Goal: Task Accomplishment & Management: Complete application form

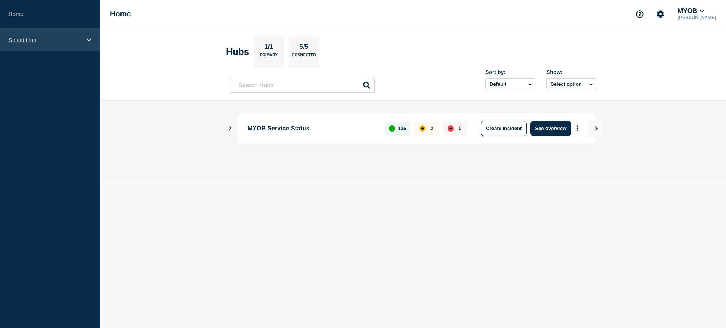
click at [66, 49] on div "Select Hub" at bounding box center [50, 39] width 100 height 23
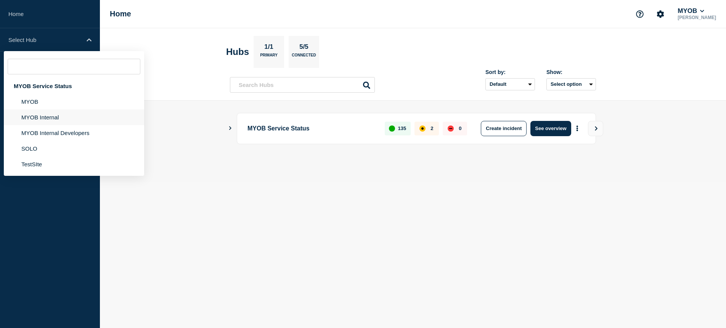
click at [57, 118] on li "MYOB Internal" at bounding box center [74, 117] width 140 height 16
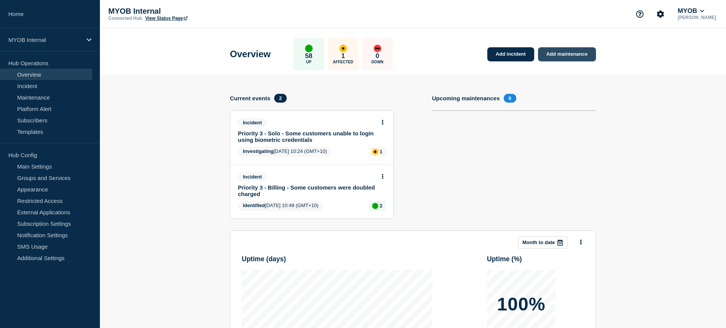
click at [579, 54] on link "Add maintenance" at bounding box center [567, 54] width 58 height 14
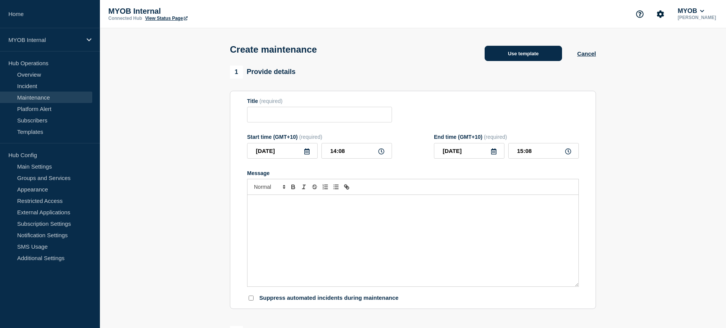
click at [535, 53] on button "Use template" at bounding box center [522, 53] width 77 height 15
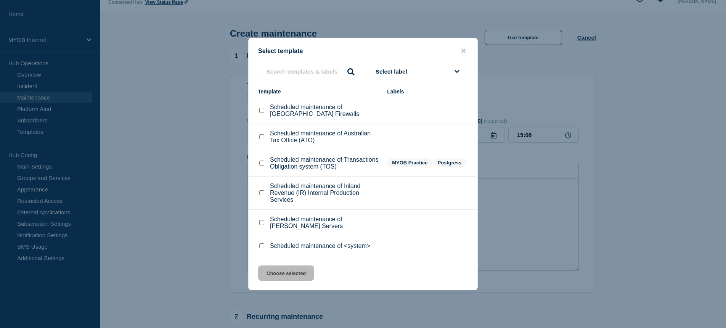
scroll to position [13, 0]
click at [253, 231] on li "Scheduled maintenance of [PERSON_NAME] Servers" at bounding box center [363, 223] width 229 height 26
click at [258, 226] on div at bounding box center [262, 223] width 8 height 8
click at [263, 225] on input "Scheduled maintenance of Archie Servers checkbox" at bounding box center [261, 222] width 5 height 5
checkbox input "true"
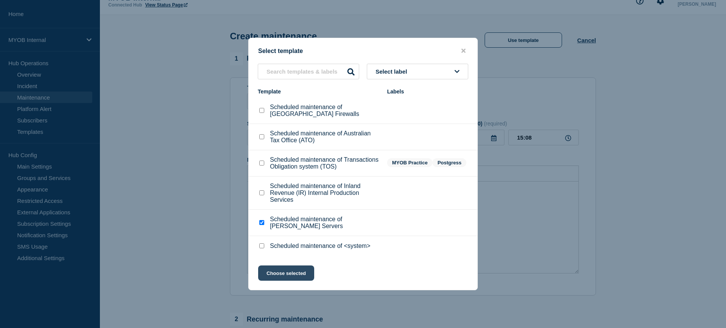
click at [283, 281] on button "Choose selected" at bounding box center [286, 272] width 56 height 15
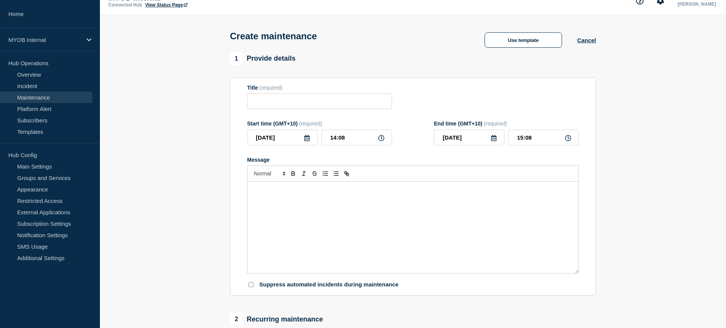
type input "Scheduled maintenance of [PERSON_NAME] Servers"
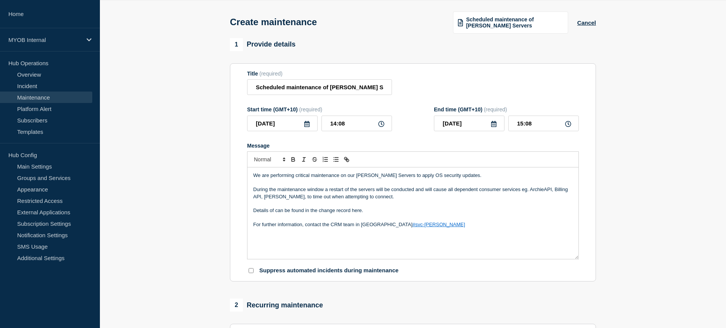
scroll to position [28, 0]
click at [270, 199] on p "During the maintenance window a restart of the servers will be conducted and wi…" at bounding box center [412, 192] width 319 height 14
click at [355, 199] on p "During the maintenance window a restart of the servers will be conducted and wi…" at bounding box center [412, 192] width 319 height 14
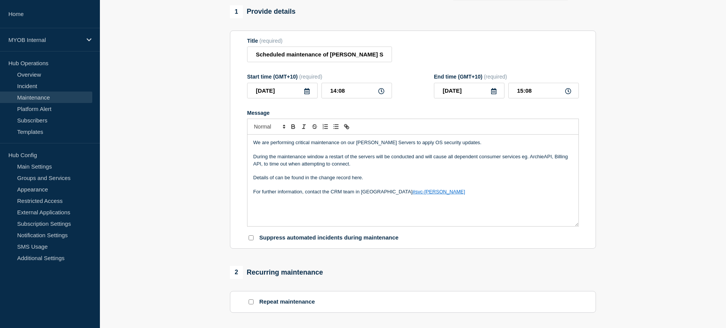
scroll to position [0, 0]
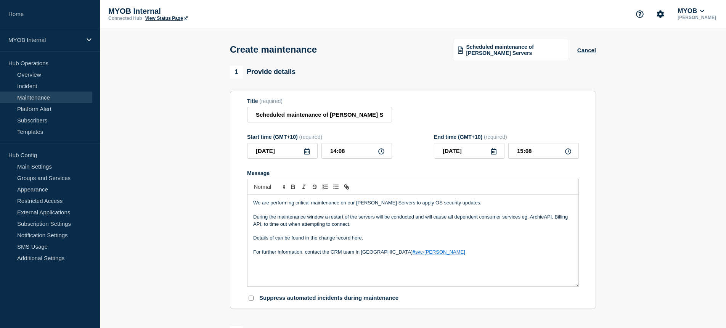
click at [308, 154] on icon at bounding box center [307, 151] width 6 height 6
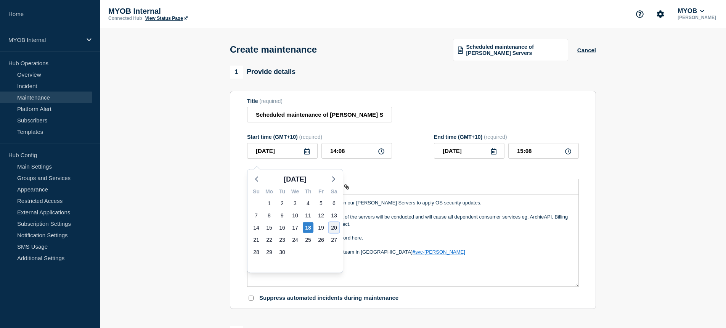
click at [334, 228] on div "20" at bounding box center [334, 227] width 11 height 11
type input "[DATE]"
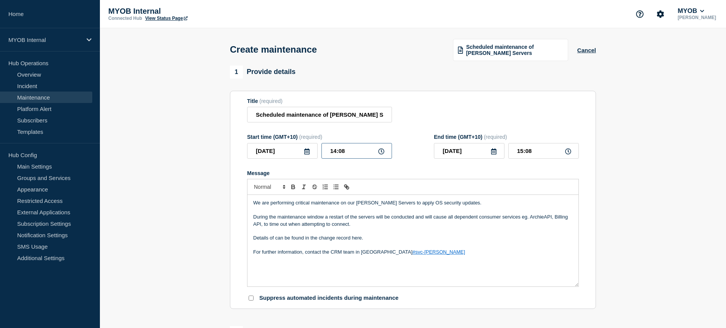
drag, startPoint x: 362, startPoint y: 157, endPoint x: 303, endPoint y: 154, distance: 59.1
click at [303, 154] on div "[DATE] 14:08" at bounding box center [319, 151] width 145 height 16
type input "10:00"
drag, startPoint x: 546, startPoint y: 156, endPoint x: 494, endPoint y: 156, distance: 51.8
click at [494, 156] on div "[DATE] 11:00" at bounding box center [506, 151] width 145 height 16
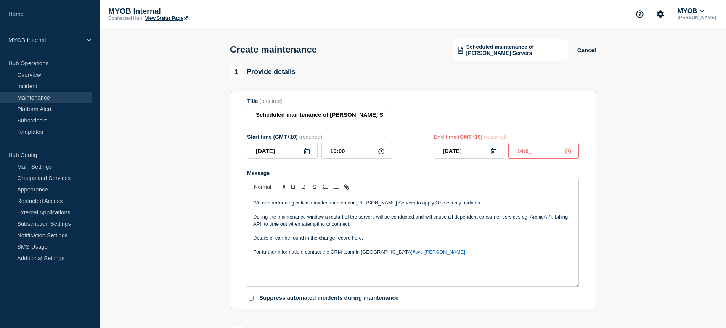
type input "14:00"
click at [409, 167] on form "Title (required) Scheduled maintenance of [PERSON_NAME] Servers Start time (GMT…" at bounding box center [413, 200] width 332 height 204
click at [403, 228] on p "During the maintenance window a restart of the servers will be conducted and wi…" at bounding box center [412, 220] width 319 height 14
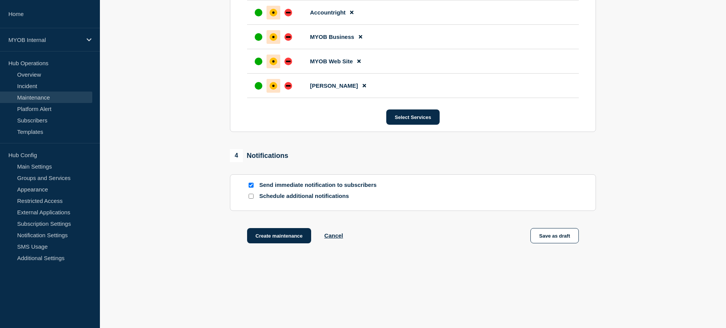
scroll to position [544, 0]
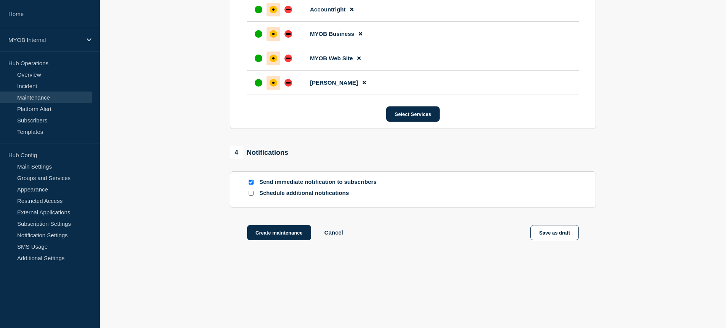
click at [251, 181] on input "Send immediate notification to subscribers" at bounding box center [251, 182] width 5 height 5
checkbox input "false"
click at [250, 191] on input "Schedule additional notifications" at bounding box center [251, 193] width 5 height 5
checkbox input "true"
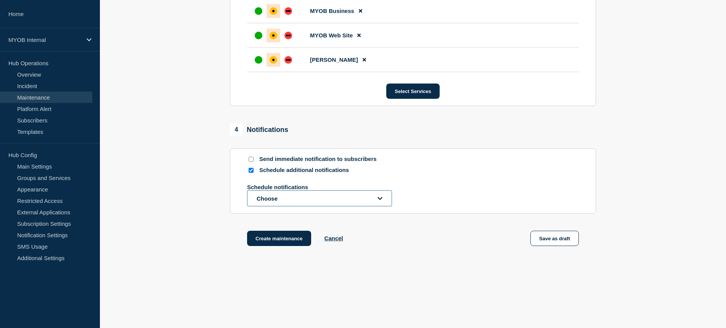
click at [304, 206] on button "Choose" at bounding box center [319, 198] width 145 height 16
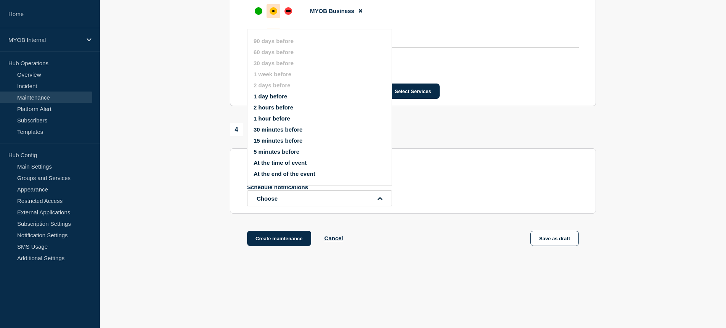
click at [285, 99] on button "1 day before" at bounding box center [270, 96] width 34 height 6
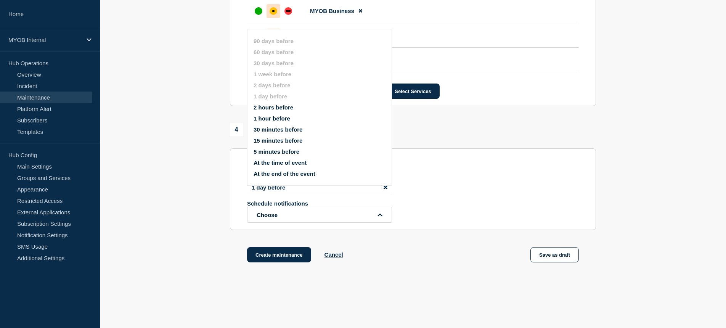
click at [459, 168] on div "4 Notifications Send immediate notification to subscribers Schedule additional …" at bounding box center [413, 176] width 366 height 107
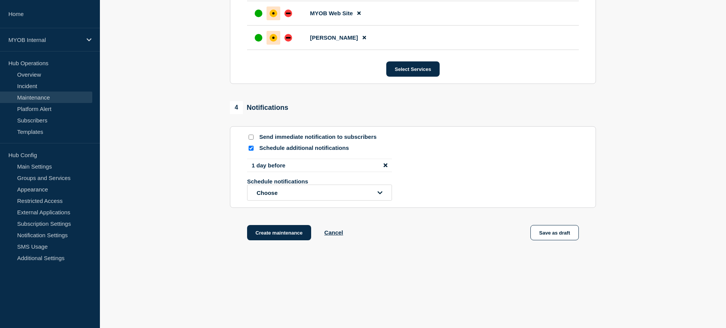
scroll to position [592, 0]
click at [287, 233] on button "Create maintenance" at bounding box center [279, 232] width 64 height 15
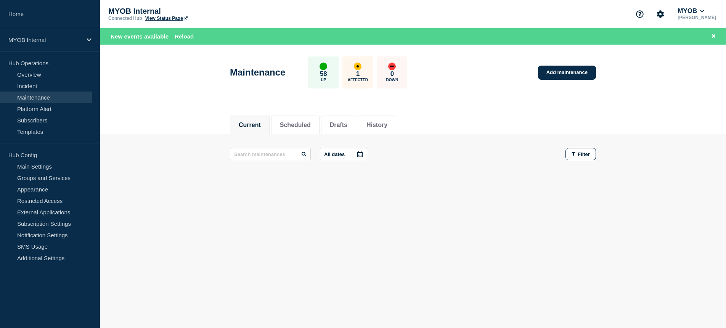
click at [168, 109] on div "Current Scheduled Drafts History" at bounding box center [413, 121] width 626 height 26
click at [297, 127] on button "Scheduled" at bounding box center [295, 125] width 31 height 7
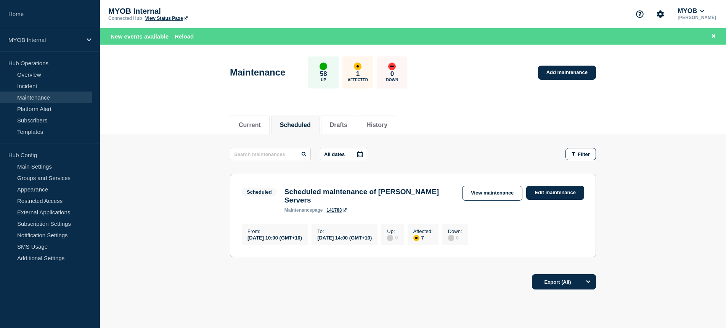
click at [160, 21] on link "View Status Page" at bounding box center [166, 18] width 42 height 5
click at [55, 46] on div "MYOB Internal" at bounding box center [50, 39] width 100 height 23
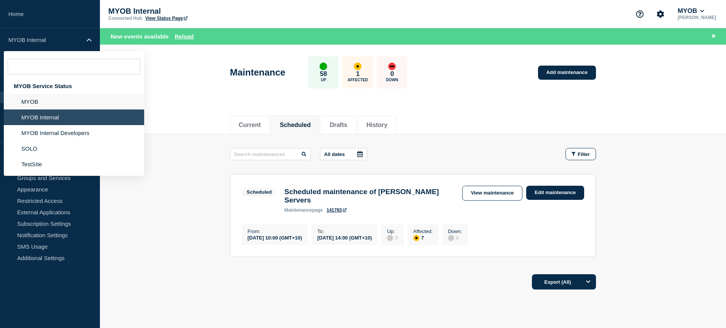
click at [39, 105] on li "MYOB" at bounding box center [74, 102] width 140 height 16
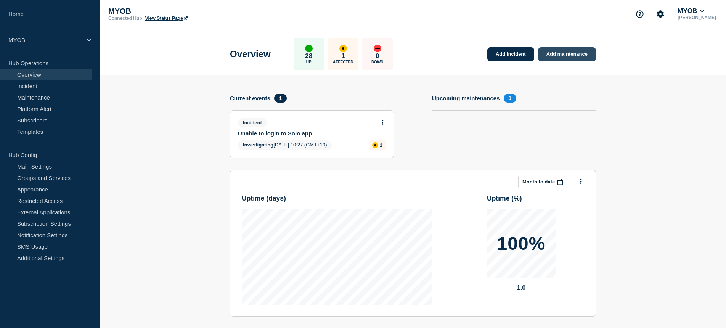
click at [568, 56] on link "Add maintenance" at bounding box center [567, 54] width 58 height 14
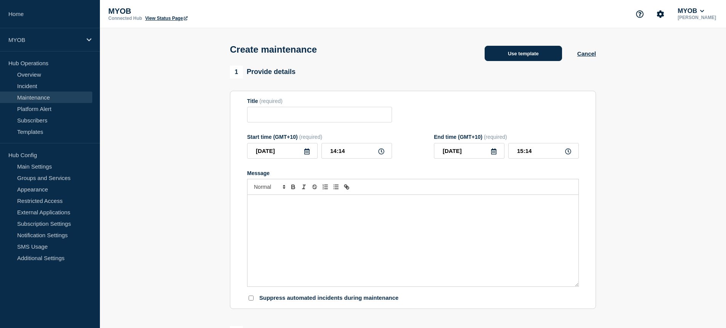
click at [540, 54] on button "Use template" at bounding box center [522, 53] width 77 height 15
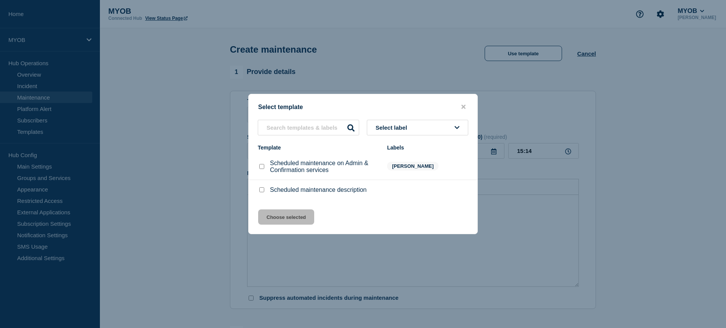
click at [261, 168] on input "Scheduled maintenance on Admin & Confirmation services checkbox" at bounding box center [261, 166] width 5 height 5
checkbox input "true"
click at [290, 224] on button "Choose selected" at bounding box center [286, 216] width 56 height 15
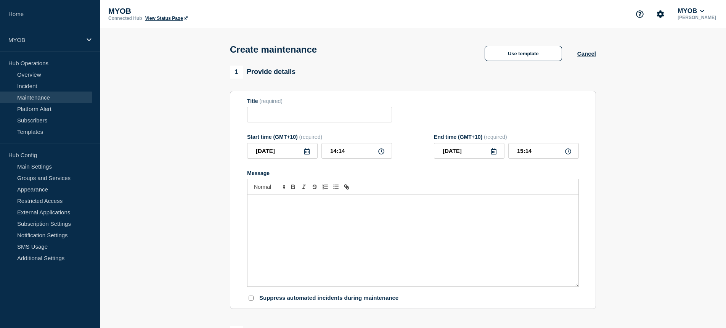
type input "Scheduled maintenance on Admin & Confirmation services"
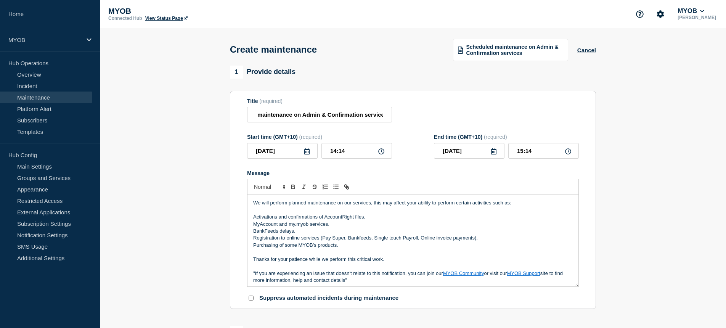
click at [306, 154] on icon at bounding box center [306, 151] width 5 height 6
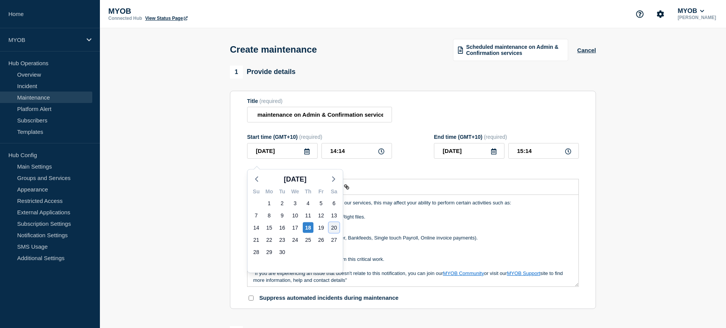
click at [332, 228] on div "20" at bounding box center [334, 227] width 11 height 11
type input "[DATE]"
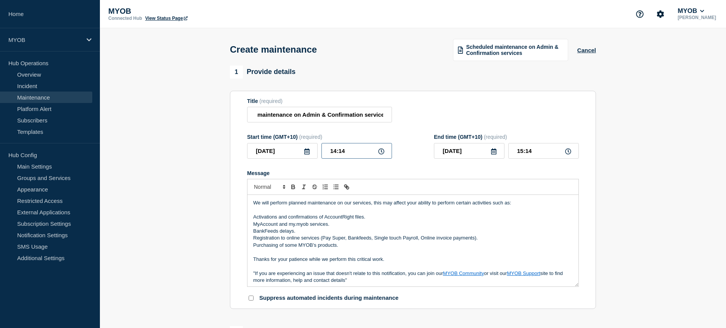
drag, startPoint x: 357, startPoint y: 160, endPoint x: 263, endPoint y: 154, distance: 94.8
click at [263, 154] on div "[DATE] 14:14" at bounding box center [319, 151] width 145 height 16
type input "10:00"
drag, startPoint x: 543, startPoint y: 156, endPoint x: 510, endPoint y: 156, distance: 32.4
click at [510, 156] on input "11:00" at bounding box center [543, 151] width 71 height 16
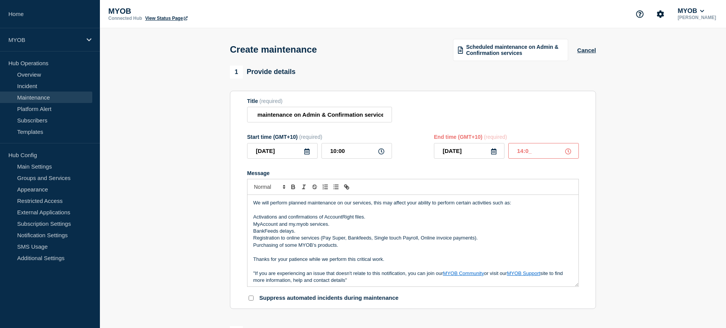
type input "14:00"
click at [523, 123] on div "Title (required) Scheduled maintenance on Admin & Confirmation services" at bounding box center [413, 110] width 332 height 25
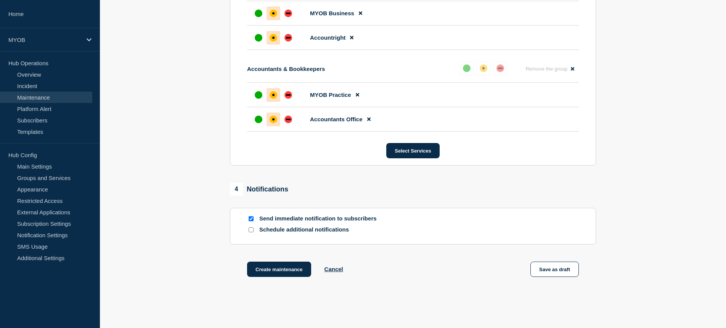
scroll to position [445, 0]
click at [252, 231] on input "Schedule additional notifications" at bounding box center [251, 228] width 5 height 5
checkbox input "true"
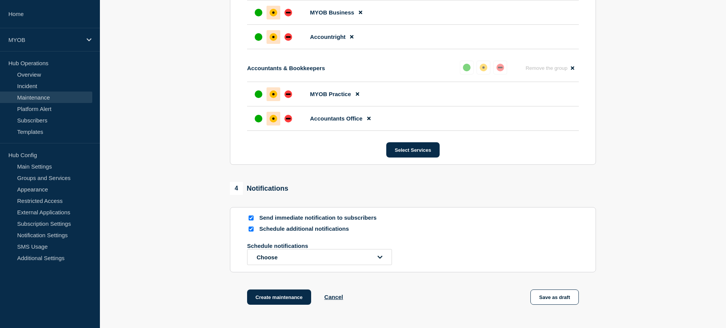
click at [250, 220] on input "Send immediate notification to subscribers" at bounding box center [251, 217] width 5 height 5
checkbox input "false"
click at [287, 265] on button "Choose" at bounding box center [319, 257] width 145 height 16
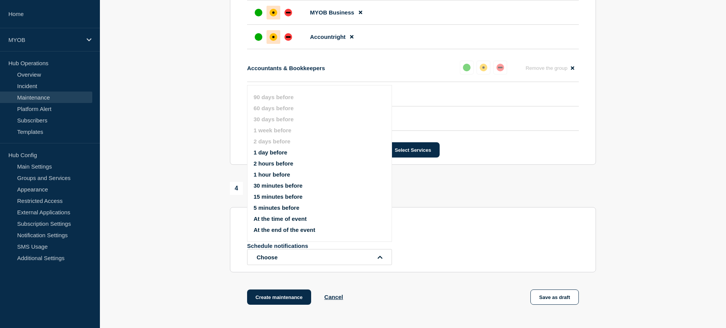
click at [279, 156] on button "1 day before" at bounding box center [270, 152] width 34 height 6
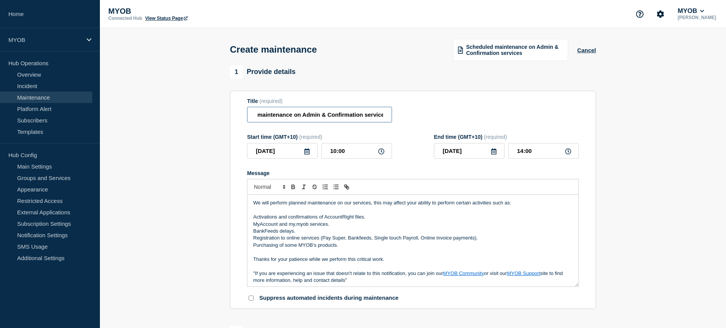
scroll to position [0, 0]
drag, startPoint x: 294, startPoint y: 118, endPoint x: 229, endPoint y: 116, distance: 65.2
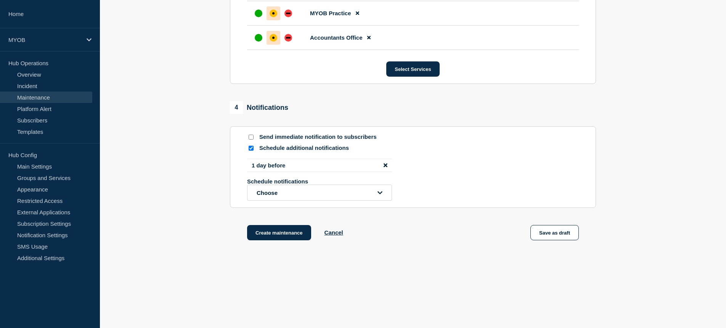
scroll to position [541, 0]
click at [265, 240] on button "Create maintenance" at bounding box center [279, 232] width 64 height 15
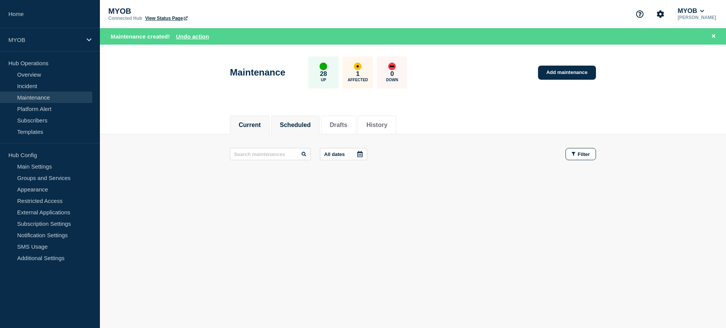
click at [301, 119] on li "Scheduled" at bounding box center [295, 124] width 48 height 19
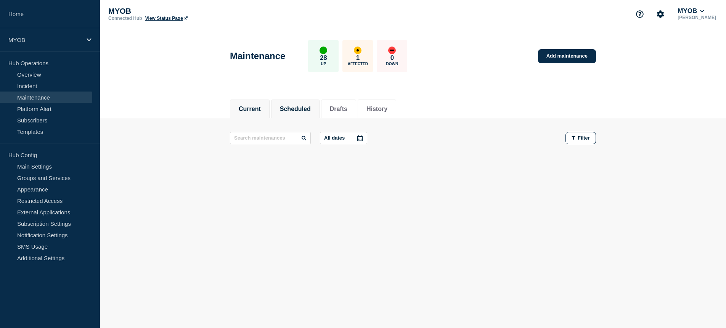
click at [255, 110] on button "Current" at bounding box center [250, 109] width 22 height 7
click at [290, 109] on button "Scheduled" at bounding box center [295, 109] width 31 height 7
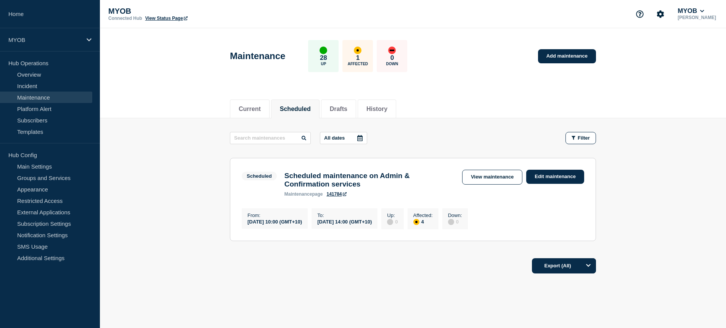
click at [174, 19] on link "View Status Page" at bounding box center [166, 18] width 42 height 5
